Goal: Task Accomplishment & Management: Manage account settings

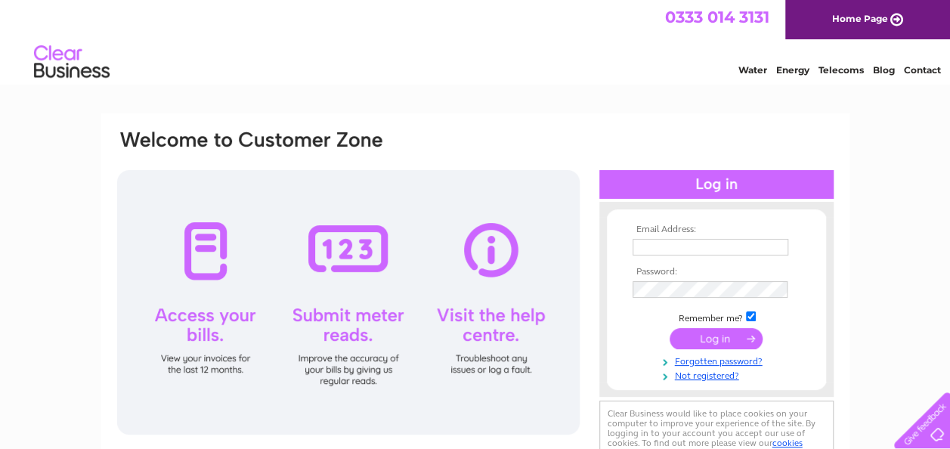
type input "accounts@egm-ltd.com"
click at [702, 334] on input "submit" at bounding box center [716, 338] width 93 height 21
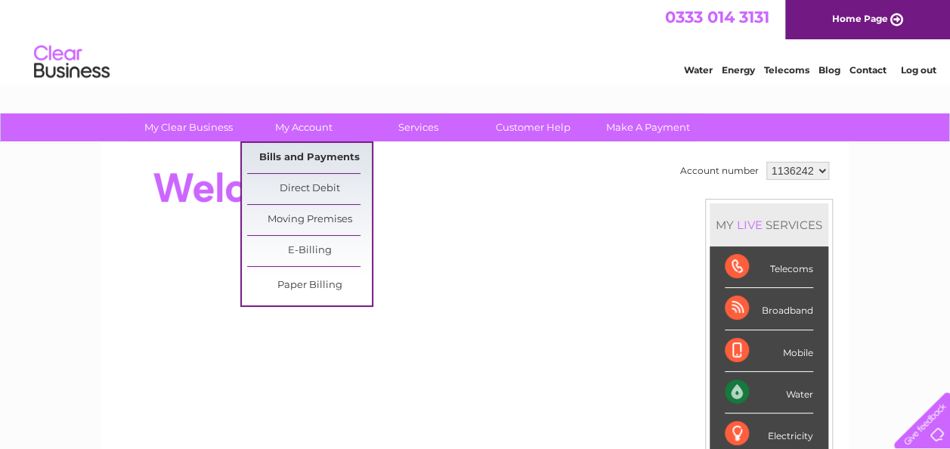
click at [292, 153] on link "Bills and Payments" at bounding box center [309, 158] width 125 height 30
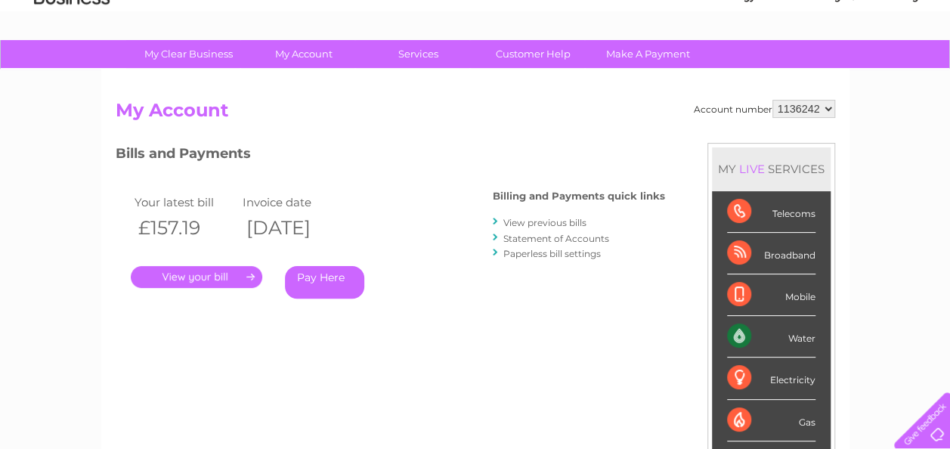
scroll to position [76, 0]
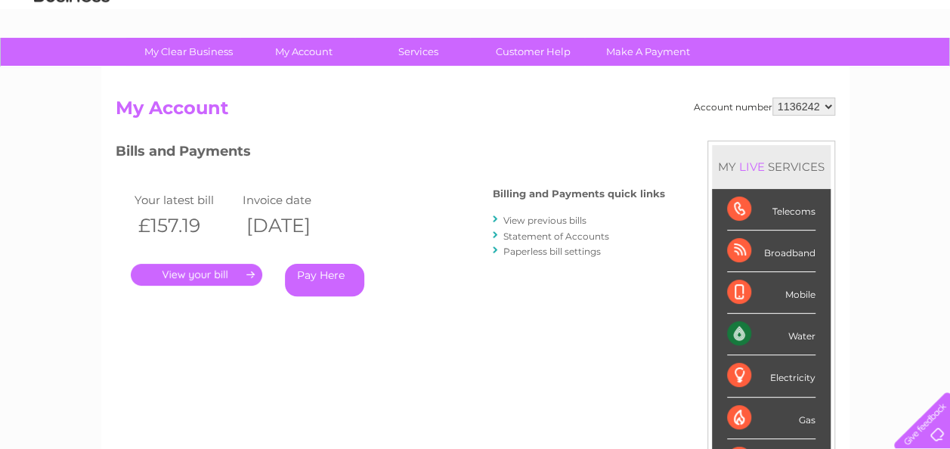
click at [191, 270] on link "." at bounding box center [197, 275] width 132 height 22
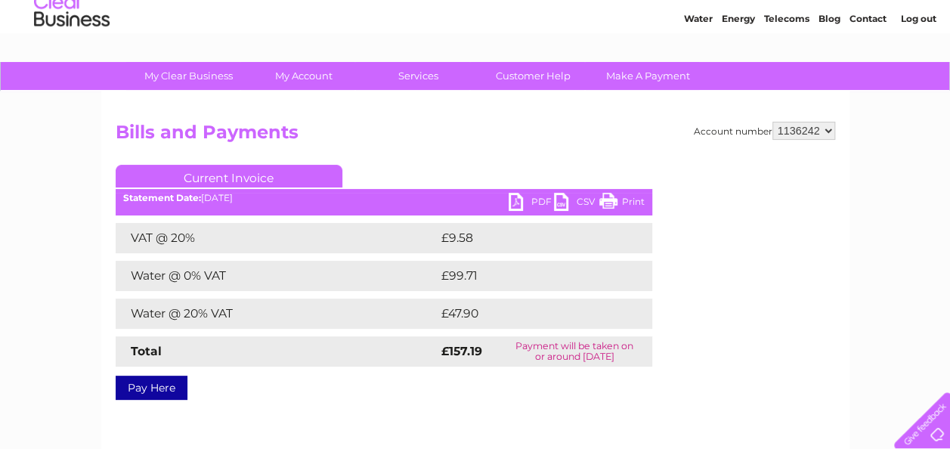
scroll to position [151, 0]
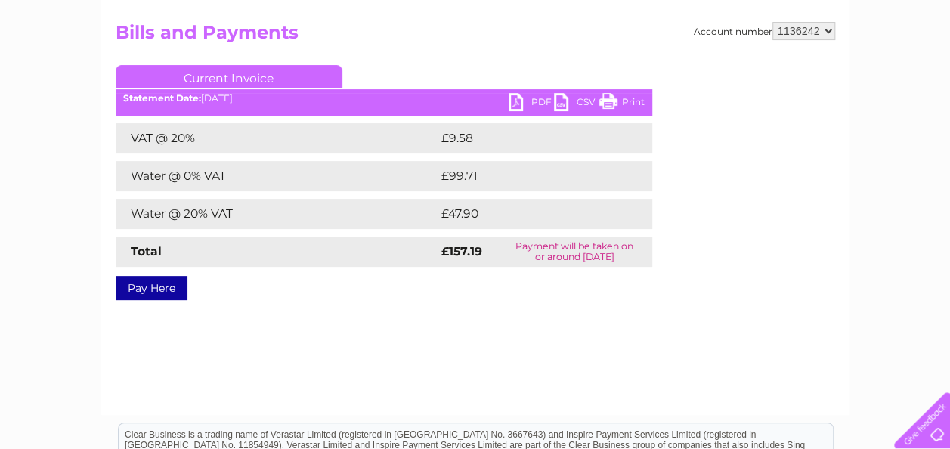
click at [527, 99] on link "PDF" at bounding box center [531, 104] width 45 height 22
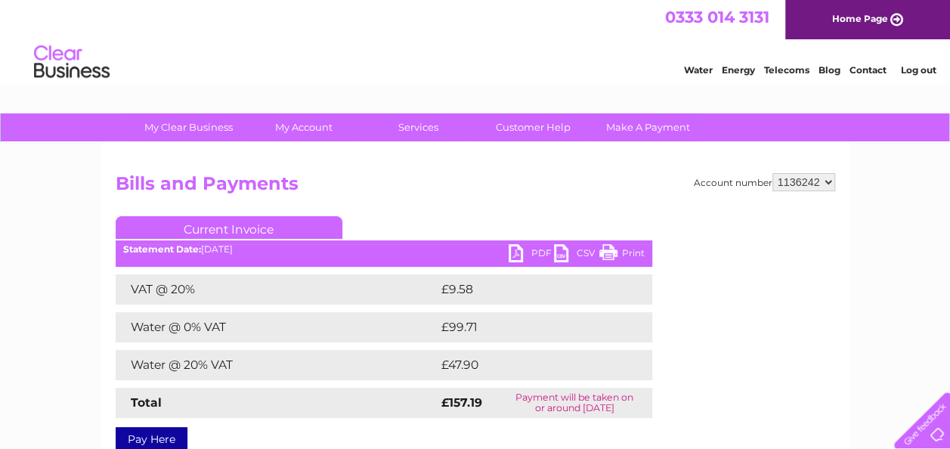
click at [919, 73] on link "Log out" at bounding box center [918, 69] width 36 height 11
